Goal: Check status

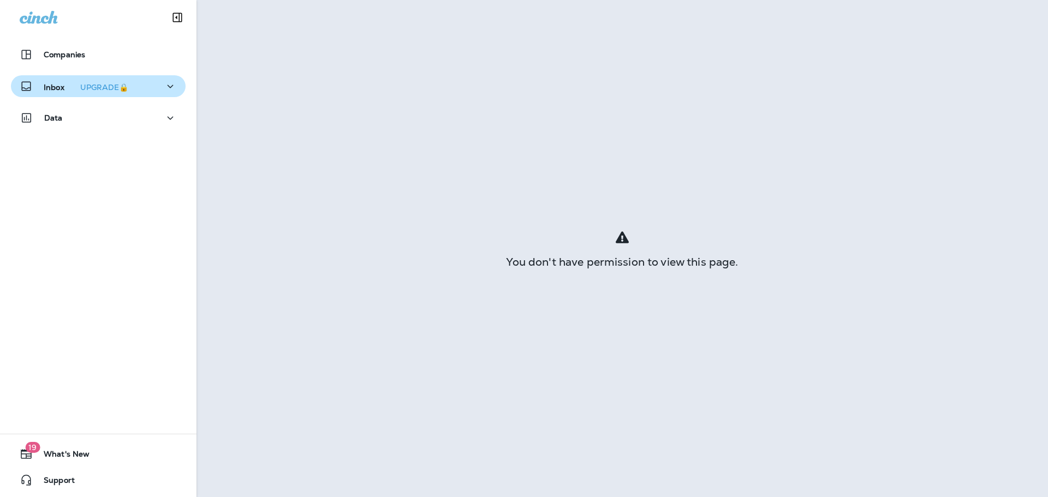
click at [47, 86] on p "Inbox UPGRADE🔒" at bounding box center [88, 86] width 89 height 11
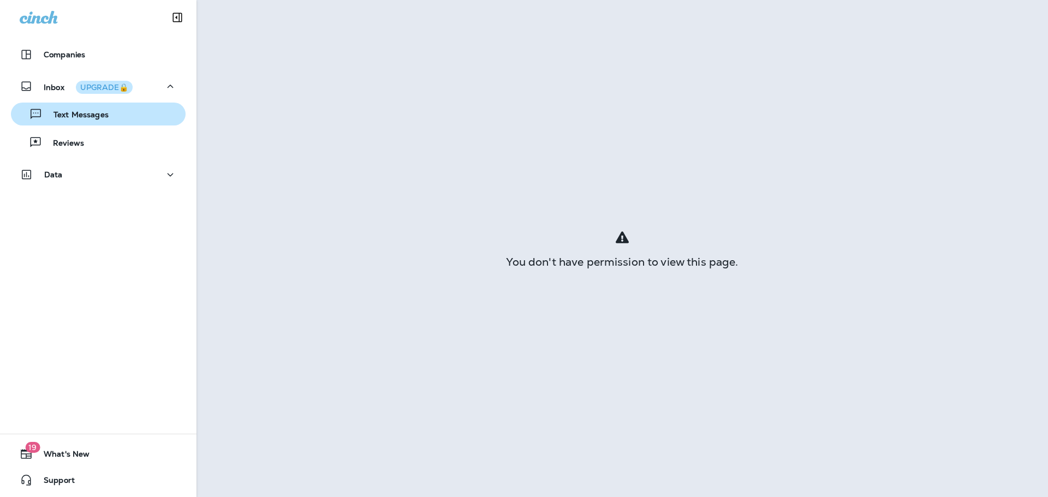
click at [82, 111] on p "Text Messages" at bounding box center [76, 115] width 66 height 10
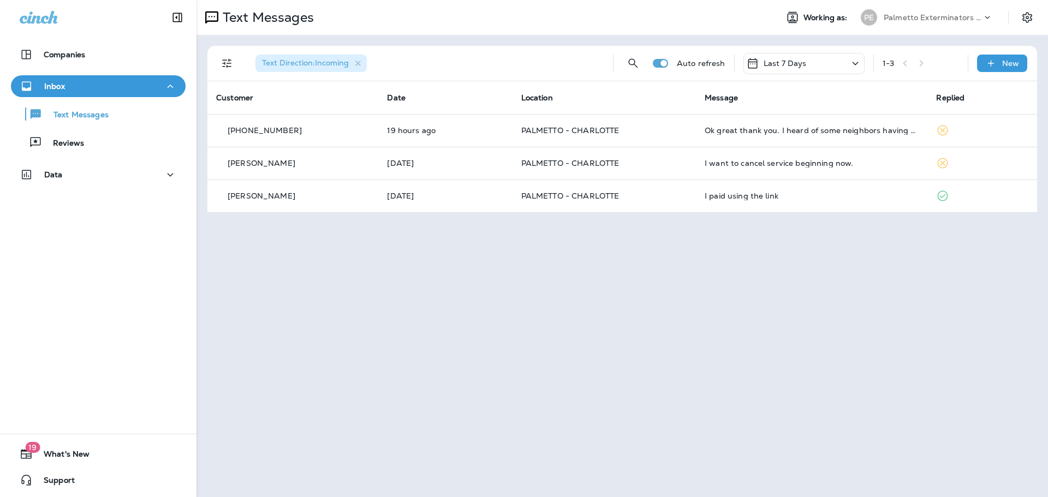
drag, startPoint x: 229, startPoint y: 1, endPoint x: 346, endPoint y: 345, distance: 363.6
click at [341, 347] on div "Text Messages Working as: PE Palmetto Exterminators LLC Text Direction : Incomi…" at bounding box center [621, 248] width 851 height 497
click at [923, 64] on div "1 - 3" at bounding box center [920, 63] width 76 height 16
click at [857, 61] on icon at bounding box center [855, 64] width 13 height 14
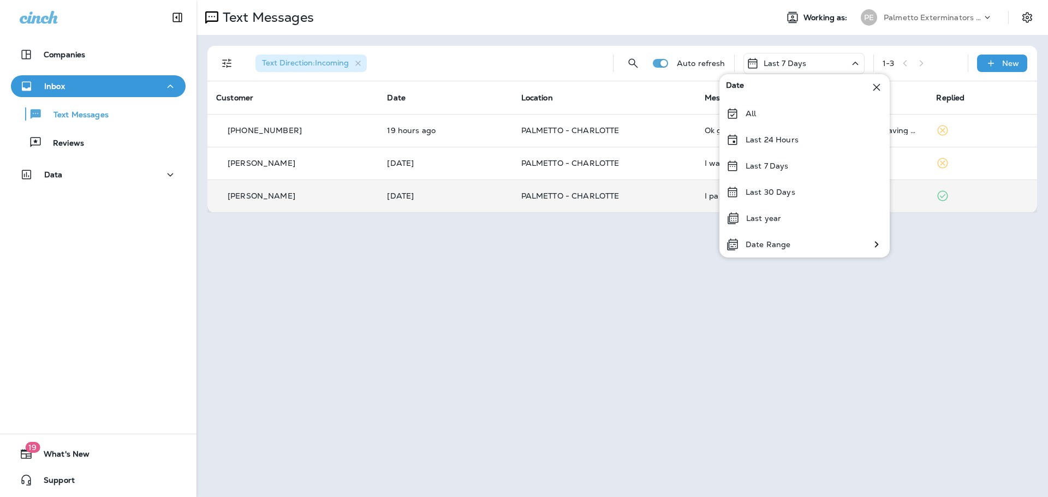
click at [790, 195] on p "Last 30 Days" at bounding box center [770, 192] width 50 height 9
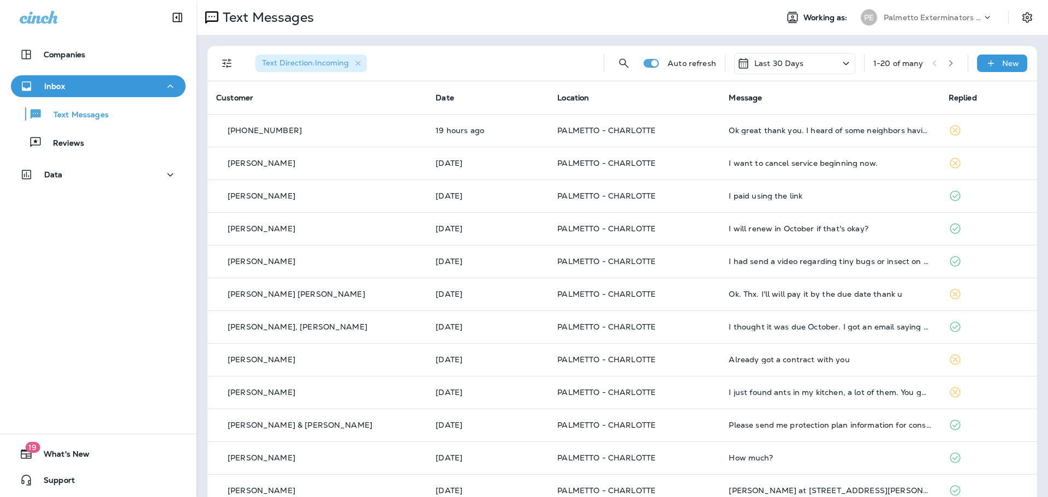
click at [822, 62] on div "Last 30 Days" at bounding box center [794, 63] width 121 height 21
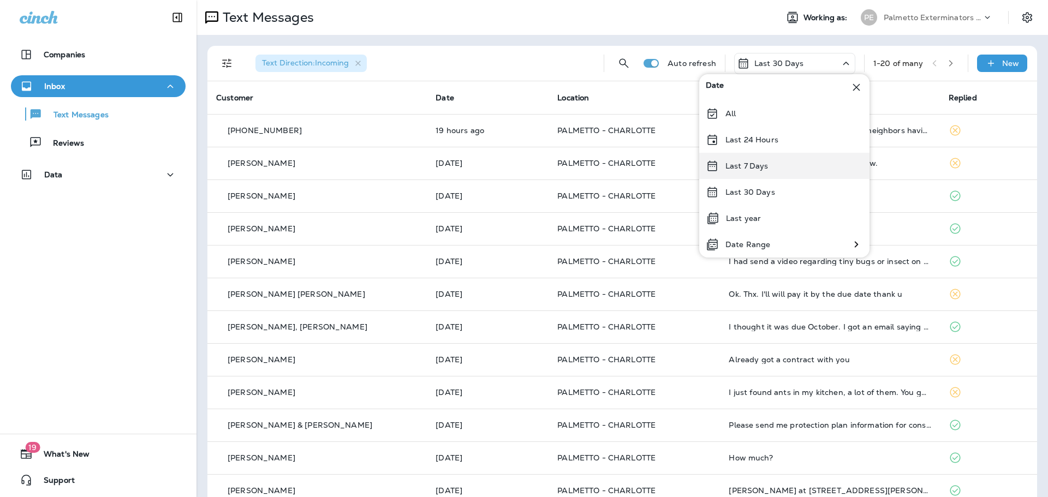
click at [752, 159] on div "Last 7 Days" at bounding box center [784, 166] width 170 height 26
